Goal: Task Accomplishment & Management: Manage account settings

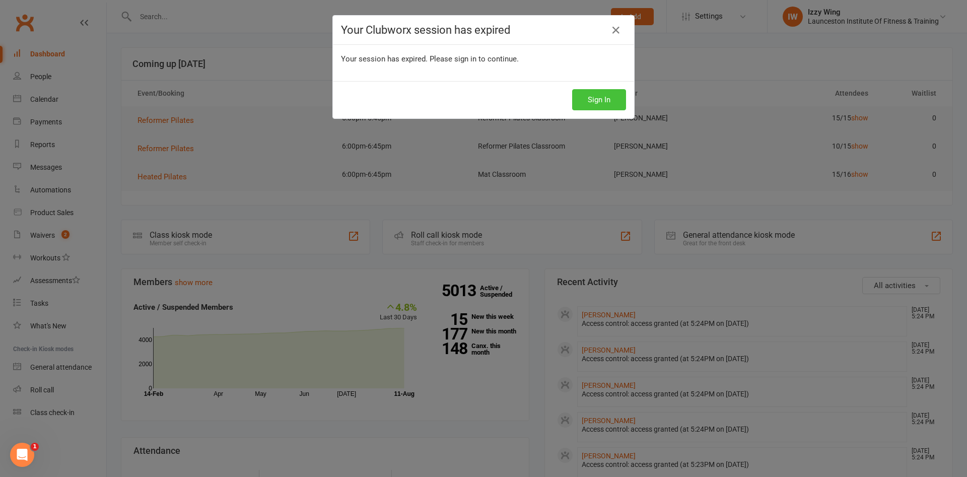
click at [598, 100] on button "Sign In" at bounding box center [599, 99] width 54 height 21
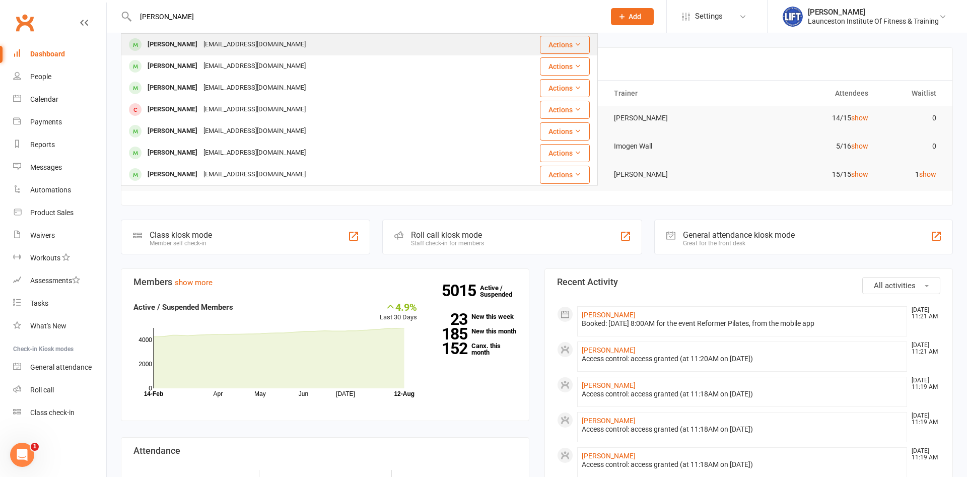
type input "alec bodi"
click at [202, 48] on div "Albowditch@gmail.com" at bounding box center [254, 44] width 108 height 15
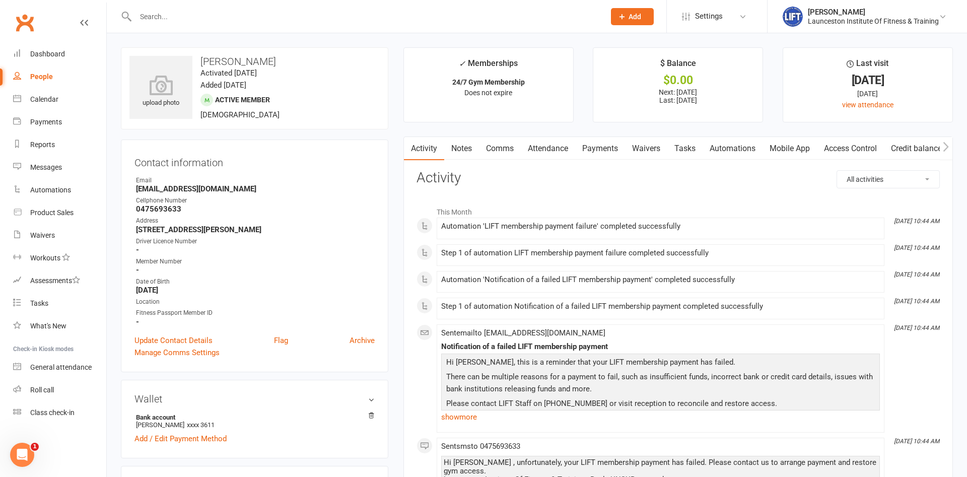
click at [606, 150] on link "Payments" at bounding box center [600, 148] width 50 height 23
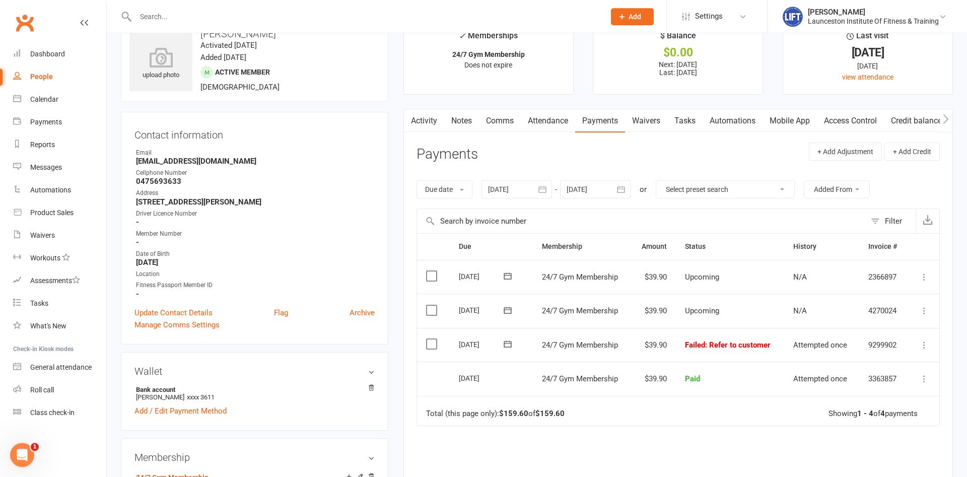
scroll to position [51, 0]
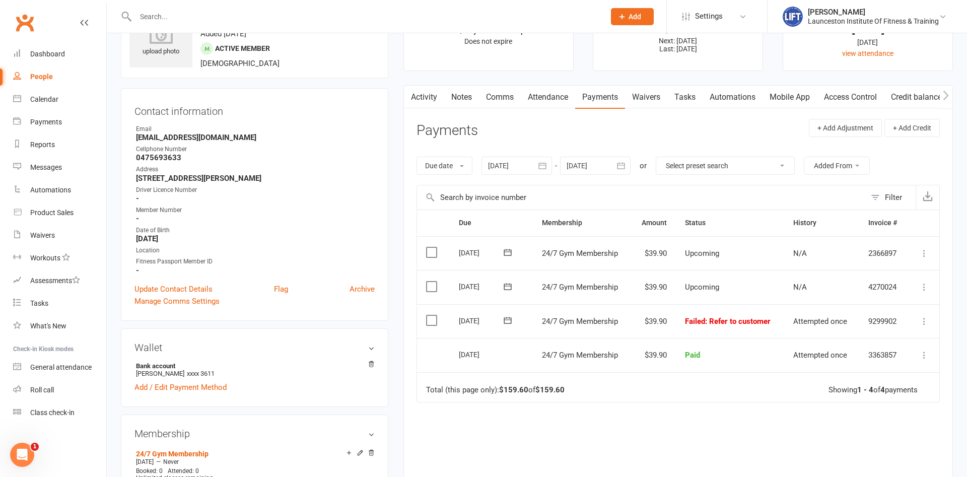
click at [922, 324] on icon at bounding box center [924, 321] width 10 height 10
click at [908, 357] on link "Mark as Paid (POS)" at bounding box center [880, 361] width 100 height 20
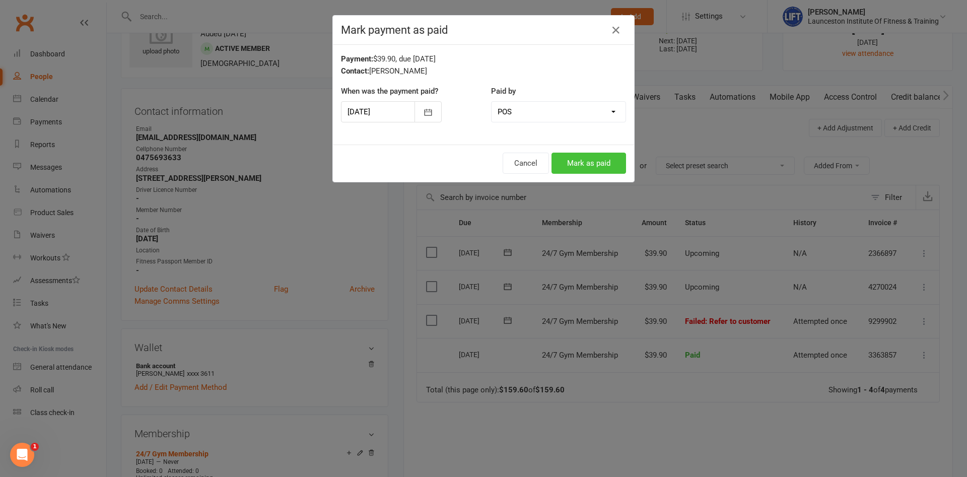
click at [616, 167] on button "Mark as paid" at bounding box center [589, 163] width 75 height 21
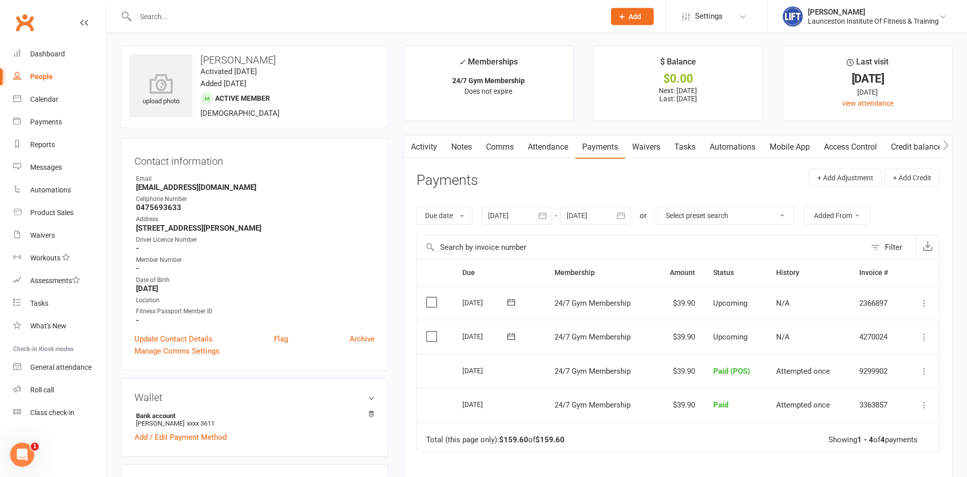
scroll to position [0, 0]
click at [45, 236] on div "Waivers" at bounding box center [42, 235] width 25 height 8
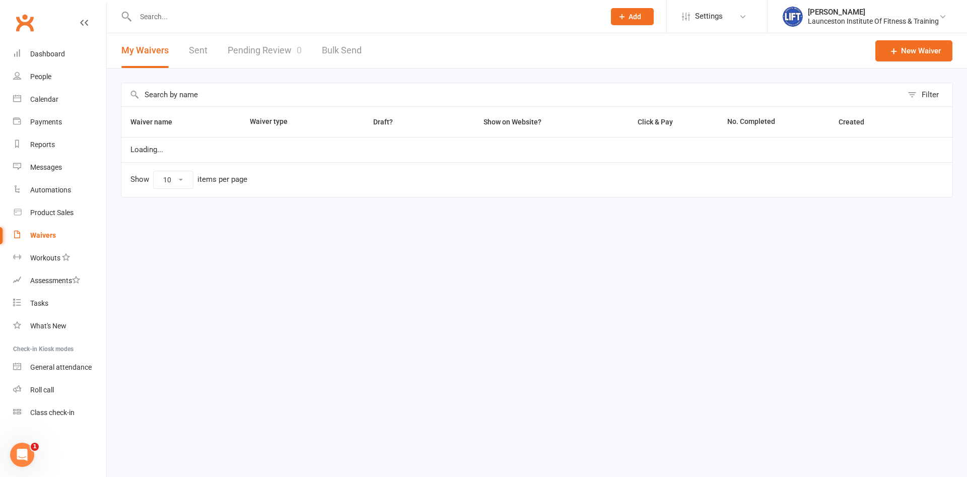
select select "100"
click at [242, 51] on link "Pending Review 0" at bounding box center [265, 50] width 74 height 35
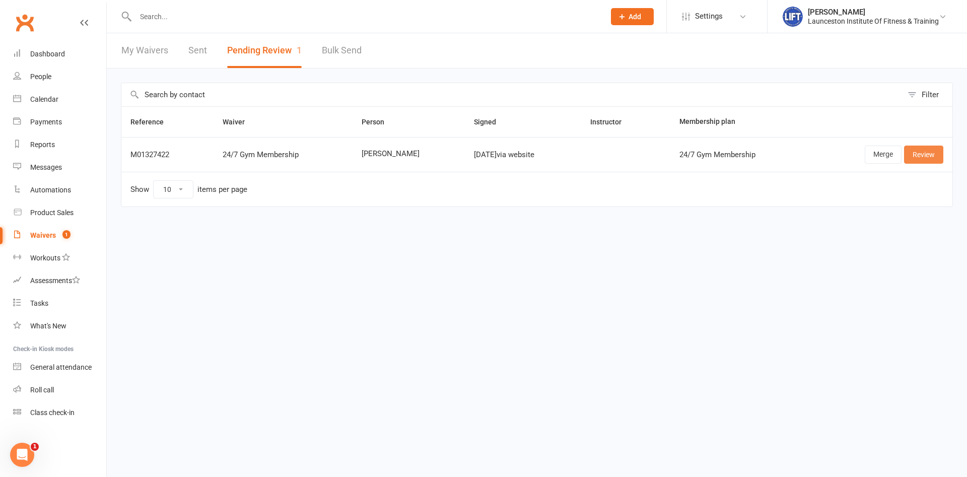
click at [933, 156] on link "Review" at bounding box center [923, 155] width 39 height 18
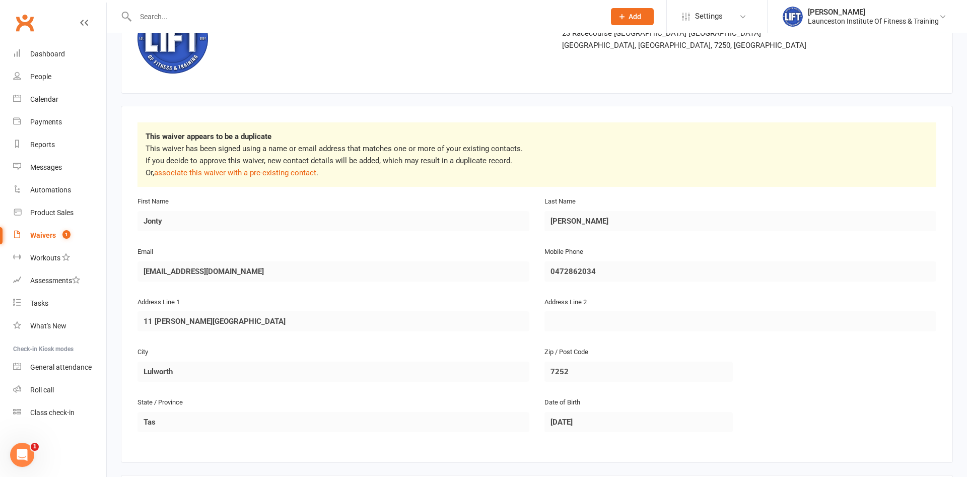
scroll to position [103, 0]
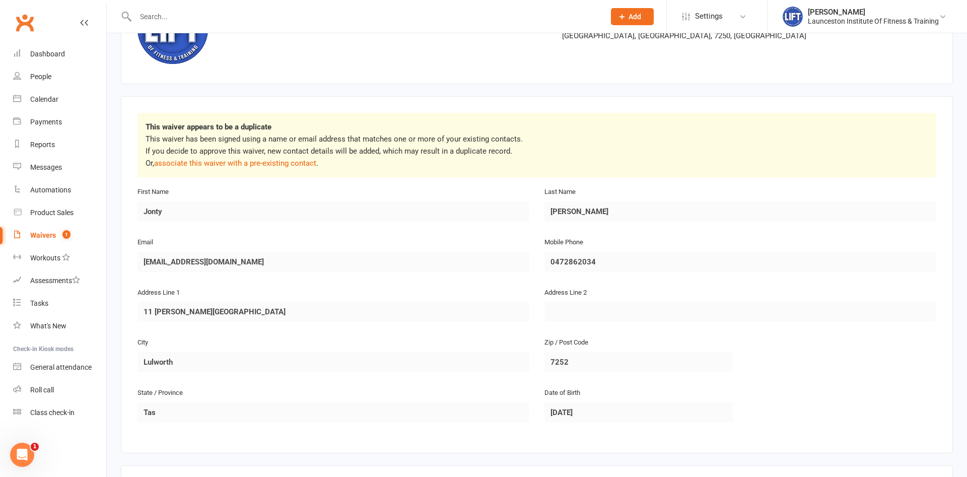
click at [299, 169] on p "This waiver has been signed using a name or email address that matches one or m…" at bounding box center [537, 151] width 783 height 36
click at [300, 164] on link "associate this waiver with a pre-existing contact" at bounding box center [235, 163] width 162 height 9
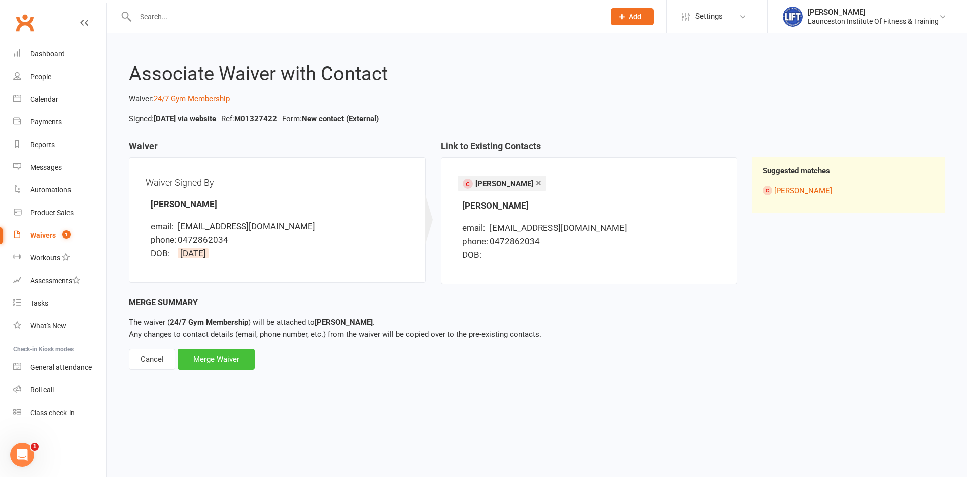
click at [236, 354] on div "Merge Waiver" at bounding box center [216, 359] width 77 height 21
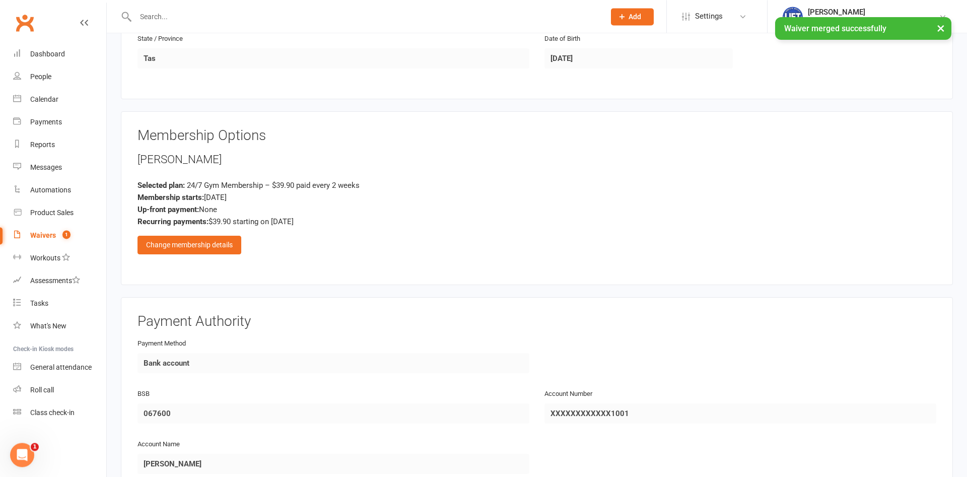
scroll to position [514, 0]
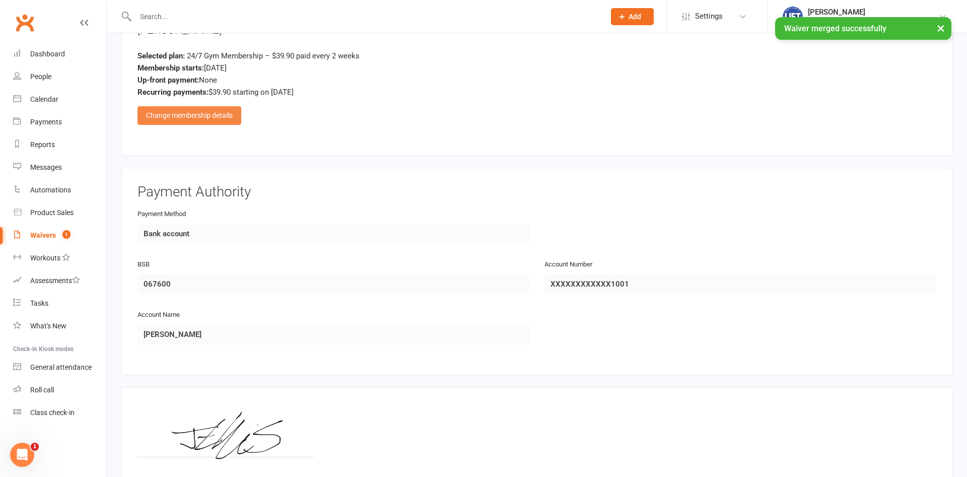
click at [199, 114] on div "Change membership details" at bounding box center [189, 115] width 104 height 18
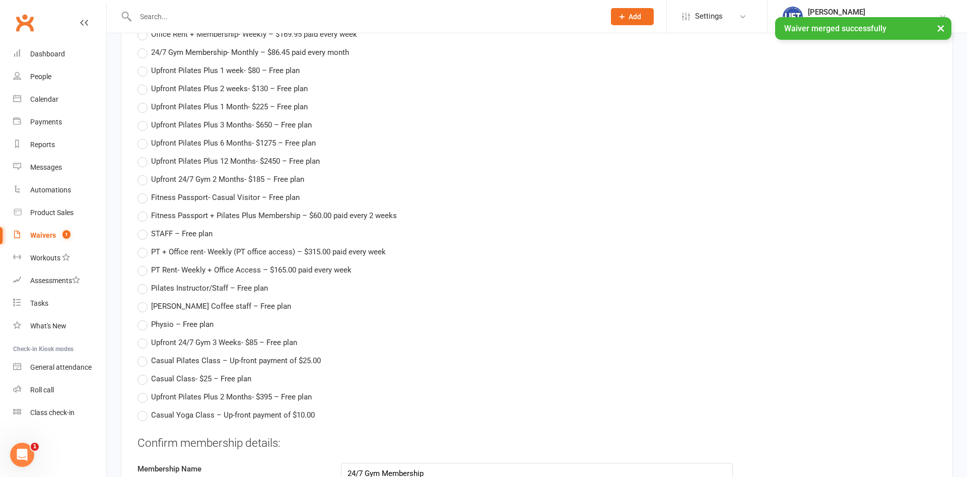
scroll to position [1233, 0]
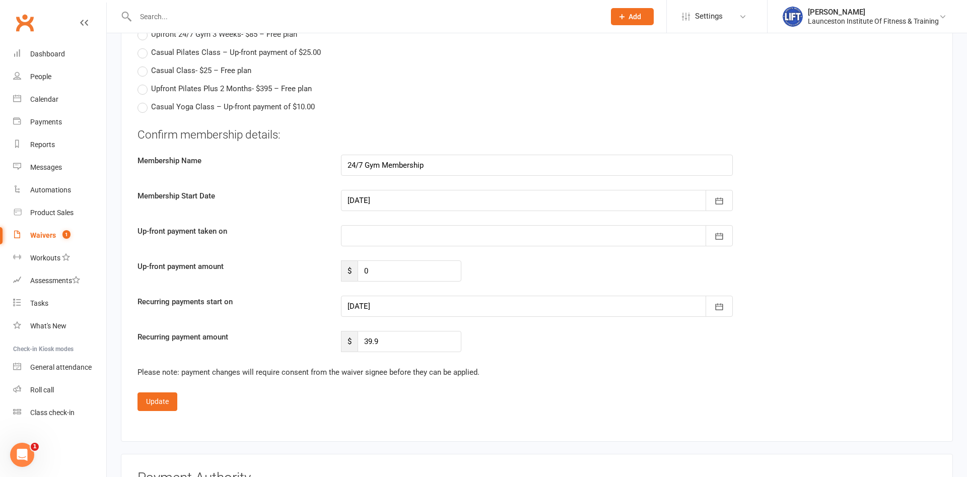
click at [540, 322] on div "Confirm membership details: Membership Name 24/7 Gym Membership Membership Star…" at bounding box center [536, 240] width 799 height 226
click at [544, 311] on div at bounding box center [537, 306] width 392 height 21
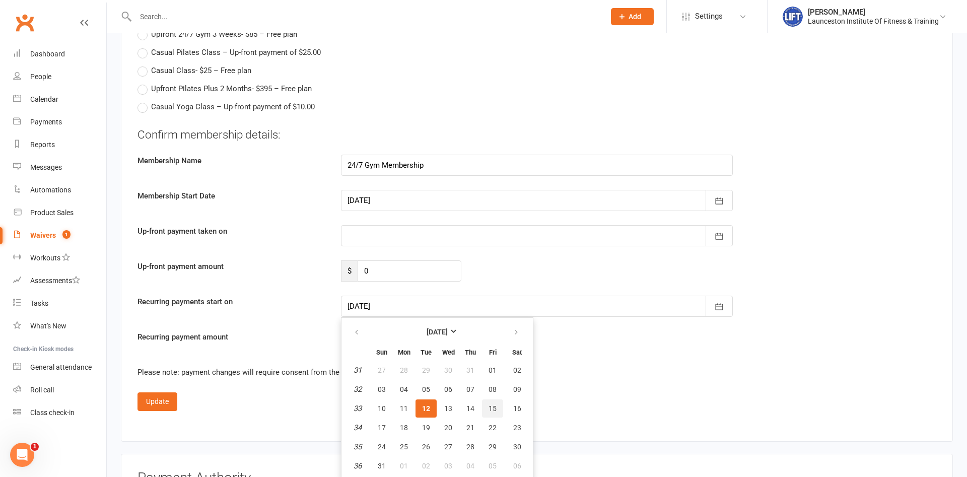
click at [490, 405] on span "15" at bounding box center [493, 408] width 8 height 8
type input "[DATE]"
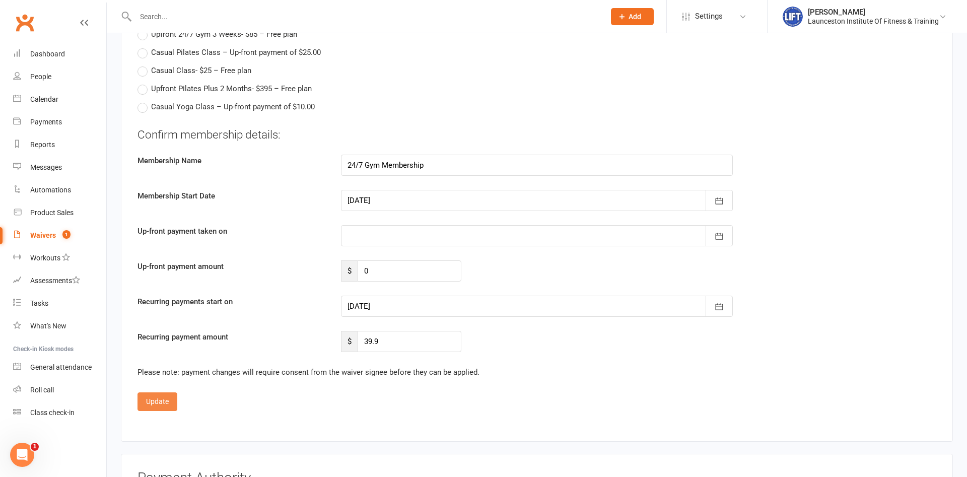
click at [151, 395] on button "Update" at bounding box center [157, 401] width 40 height 18
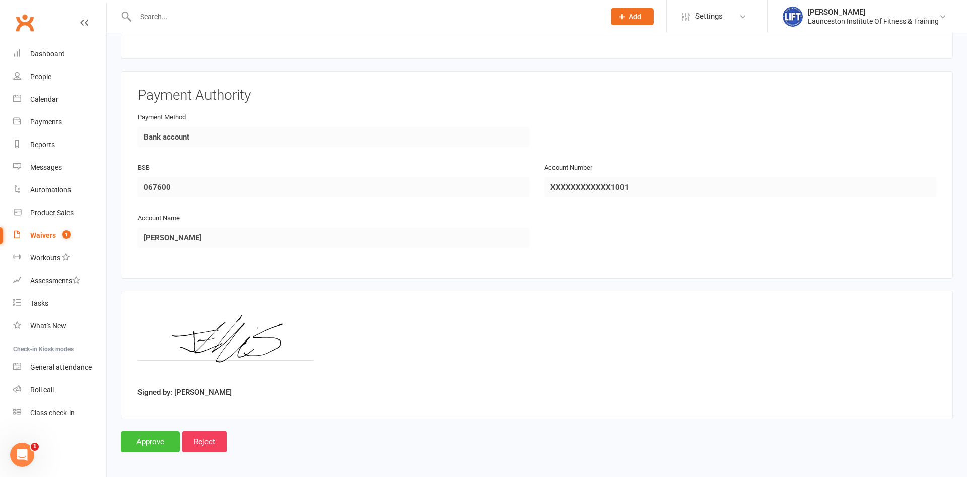
click at [152, 431] on input "Approve" at bounding box center [150, 441] width 59 height 21
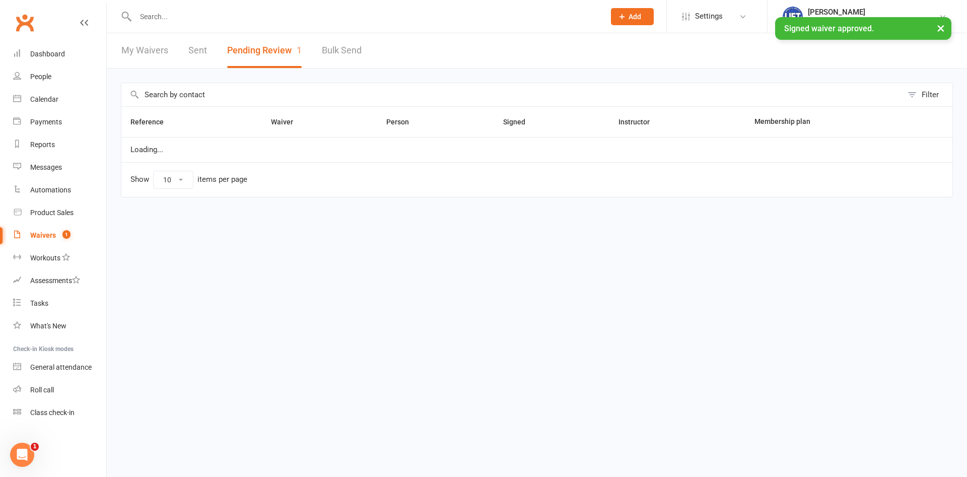
click at [136, 13] on input "text" at bounding box center [364, 17] width 465 height 14
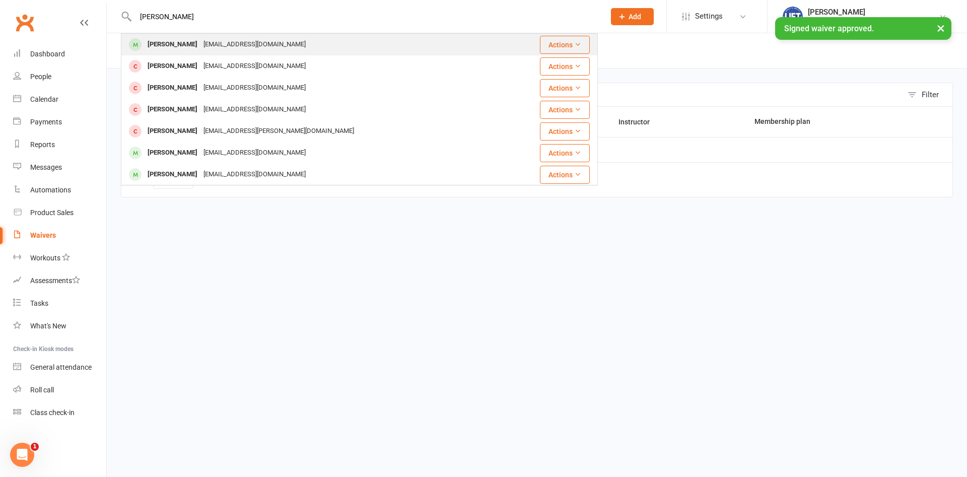
type input "[PERSON_NAME]"
click at [205, 49] on div "[EMAIL_ADDRESS][DOMAIN_NAME]" at bounding box center [254, 44] width 108 height 15
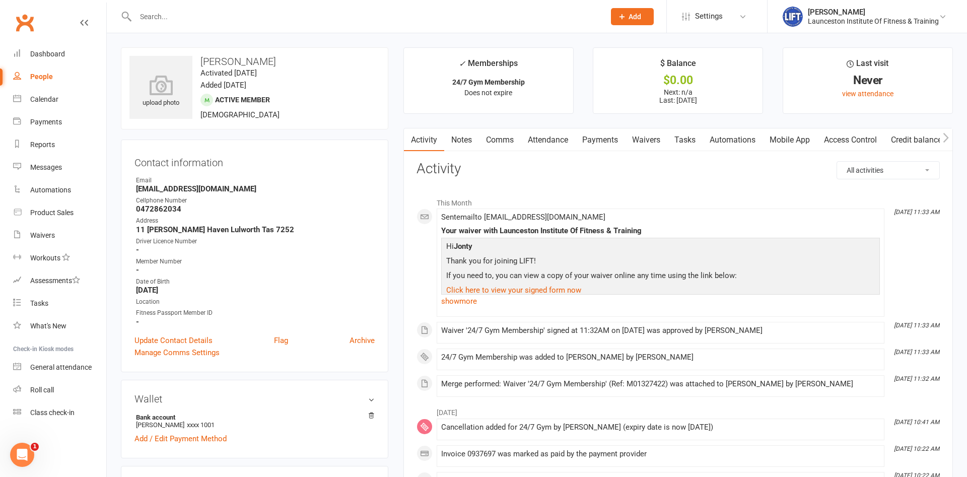
click at [845, 145] on link "Access Control" at bounding box center [850, 139] width 67 height 23
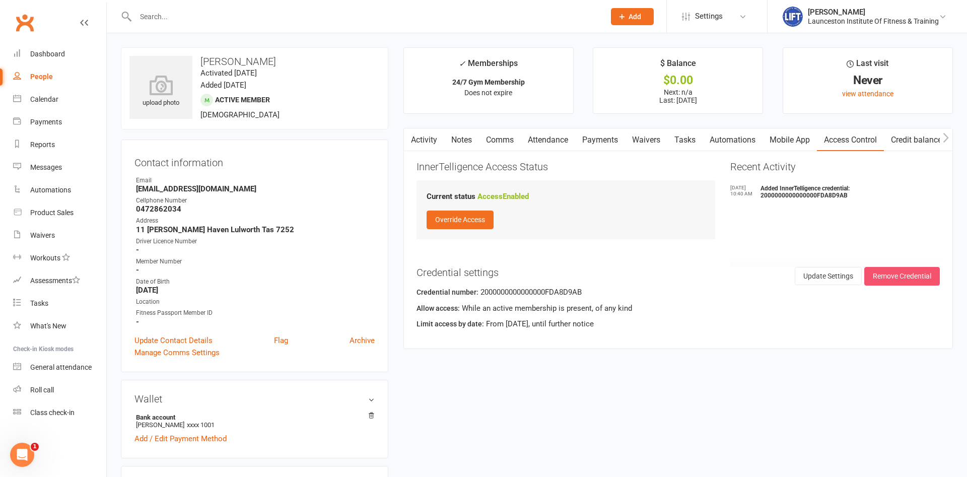
click at [914, 272] on button "Remove Credential" at bounding box center [902, 276] width 76 height 18
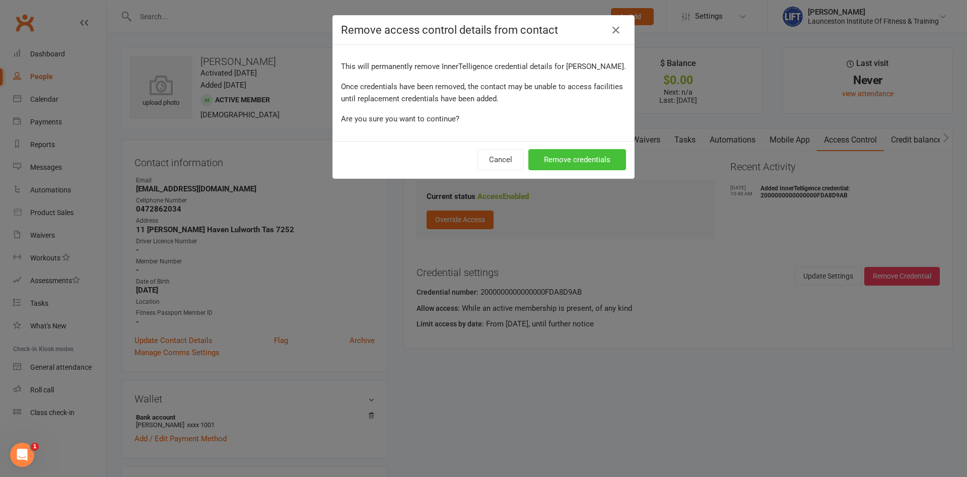
click at [607, 160] on button "Remove credentials" at bounding box center [577, 159] width 98 height 21
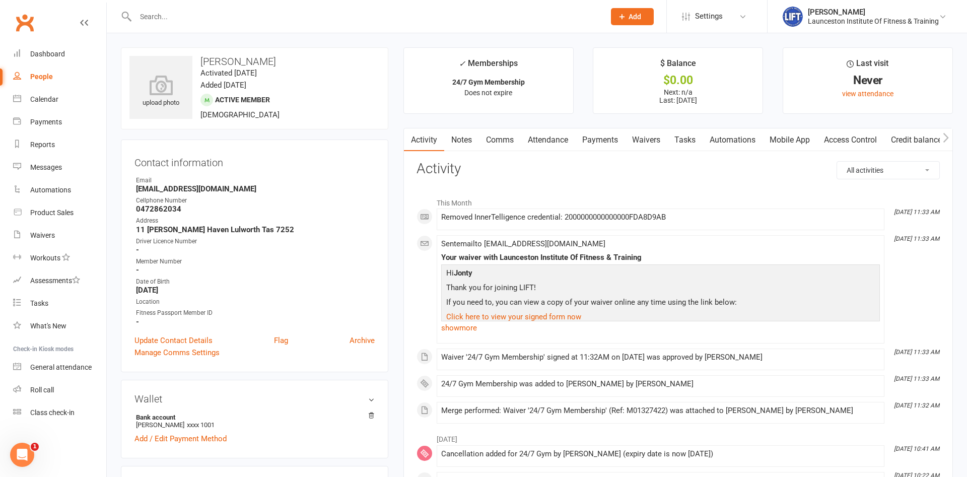
click at [850, 139] on link "Access Control" at bounding box center [850, 139] width 67 height 23
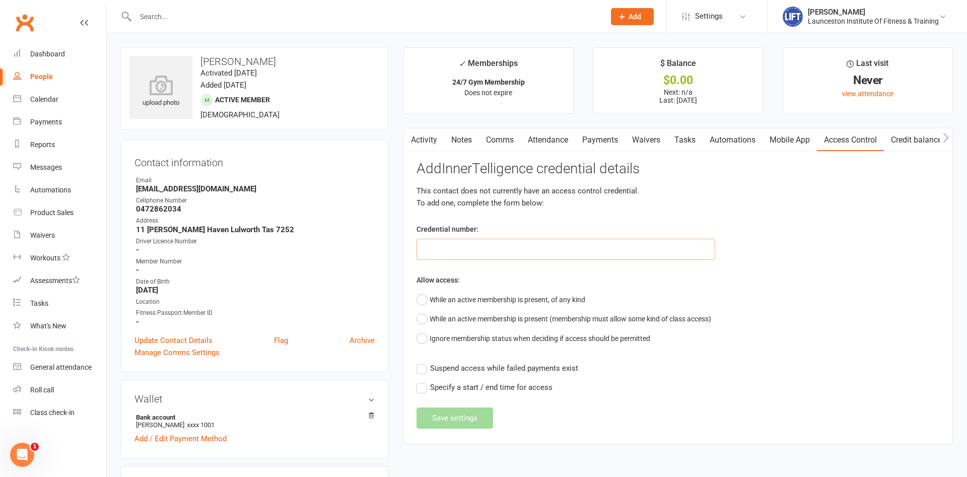
paste input "20000000000000004C3DFC4E"
type input "20000000000000004C3DFC4E"
click at [455, 297] on button "While an active membership is present, of any kind" at bounding box center [501, 299] width 169 height 19
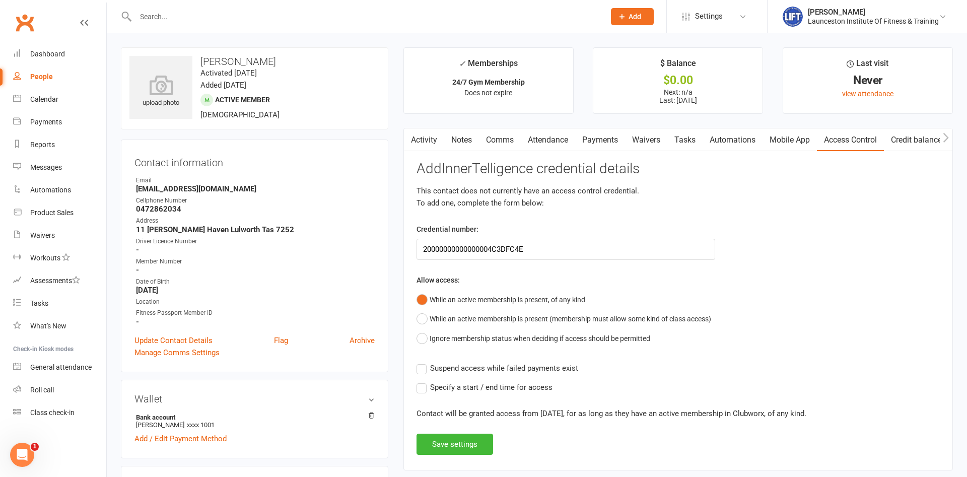
click at [461, 364] on span "Suspend access while failed payments exist" at bounding box center [504, 367] width 148 height 11
click at [461, 362] on input "Suspend access while failed payments exist" at bounding box center [498, 362] width 162 height 0
click at [456, 436] on button "Save settings" at bounding box center [455, 444] width 77 height 21
